Goal: Find specific page/section: Find specific page/section

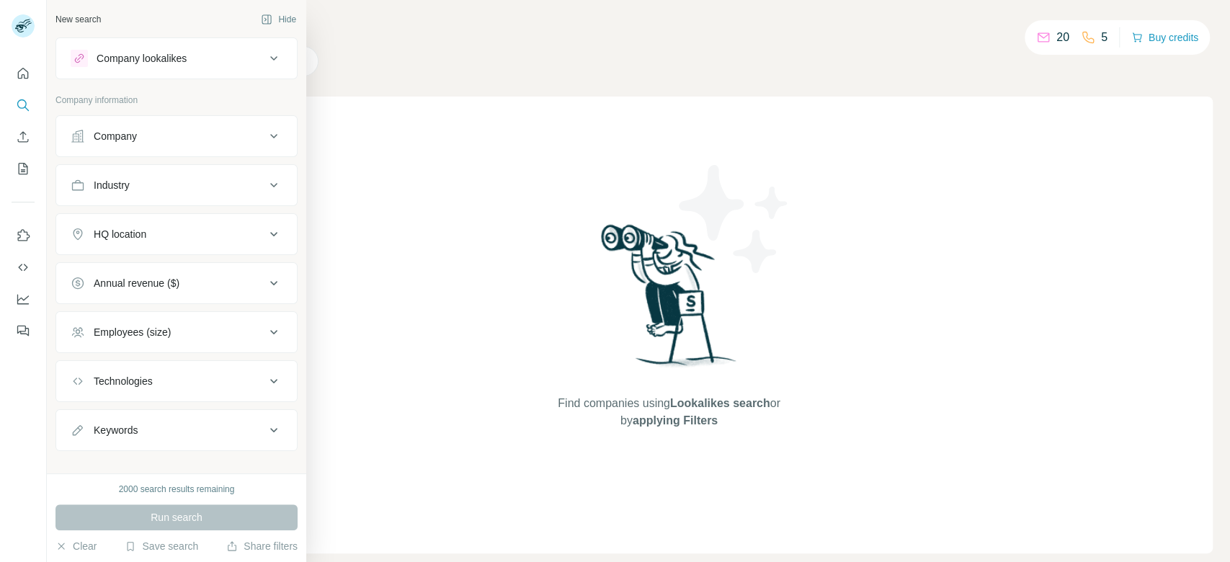
click at [89, 64] on div "Company lookalikes" at bounding box center [168, 58] width 195 height 17
